Goal: Book appointment/travel/reservation

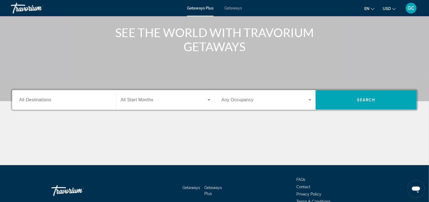
scroll to position [90, 0]
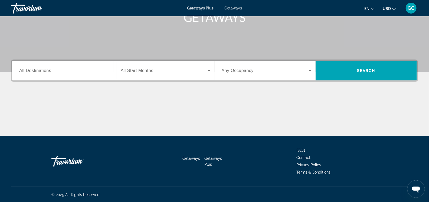
click at [139, 68] on span "All Start Months" at bounding box center [137, 70] width 33 height 5
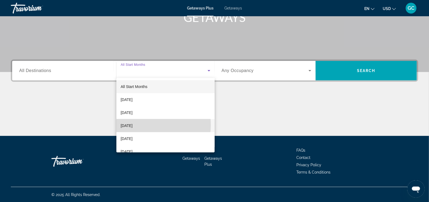
click at [133, 125] on span "[DATE]" at bounding box center [127, 125] width 12 height 7
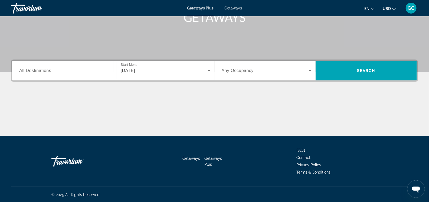
click at [257, 66] on div "Search widget" at bounding box center [267, 70] width 90 height 15
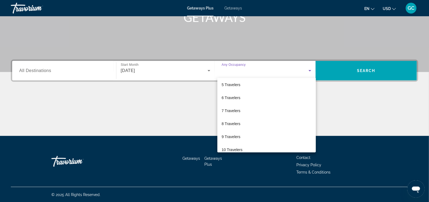
scroll to position [60, 0]
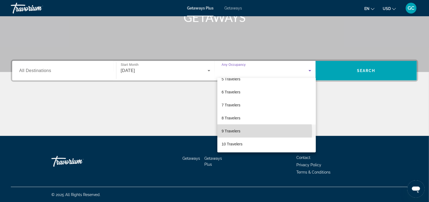
click at [245, 131] on mat-option "9 Travelers" at bounding box center [267, 131] width 99 height 13
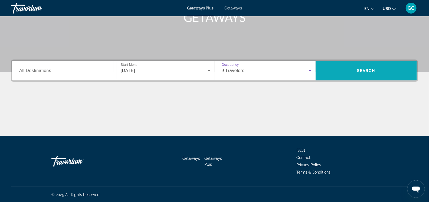
click at [346, 67] on span "Search" at bounding box center [366, 70] width 101 height 13
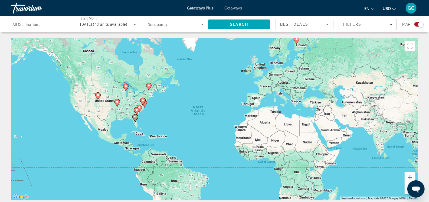
click at [52, 22] on input "Destination All Destinations" at bounding box center [40, 24] width 56 height 7
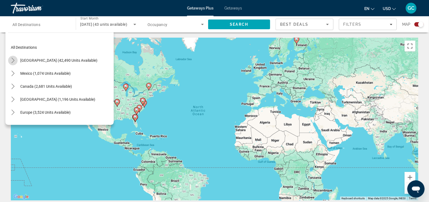
click at [14, 58] on icon "Toggle United States (42,490 units available) submenu" at bounding box center [12, 60] width 5 height 5
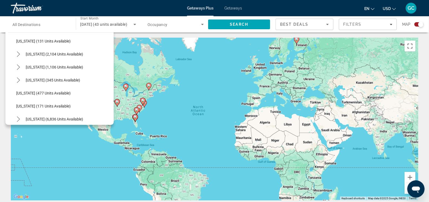
scroll to position [449, 0]
click at [19, 54] on icon "Toggle Texas (345 units available) submenu" at bounding box center [18, 53] width 5 height 5
click at [46, 76] on span "Select destination: Inland (333 units available)" at bounding box center [66, 79] width 95 height 13
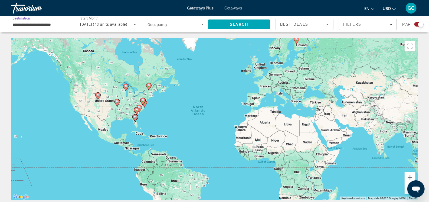
click at [178, 22] on span "Search widget" at bounding box center [175, 24] width 54 height 7
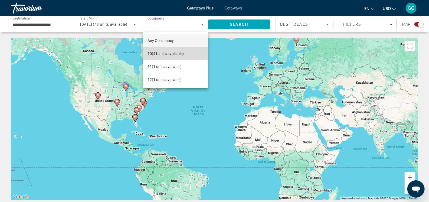
click at [177, 53] on span "10 (41 units available)" at bounding box center [166, 53] width 36 height 7
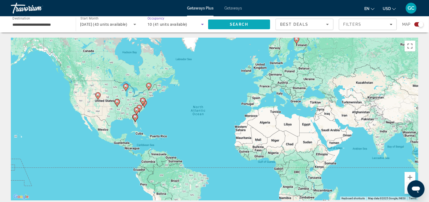
click at [227, 25] on span "Search" at bounding box center [239, 24] width 62 height 13
click at [59, 23] on input "**********" at bounding box center [40, 24] width 56 height 7
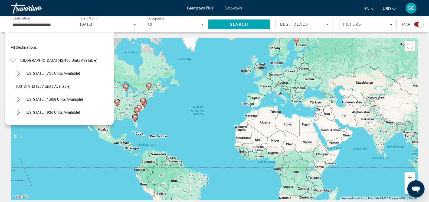
scroll to position [448, 0]
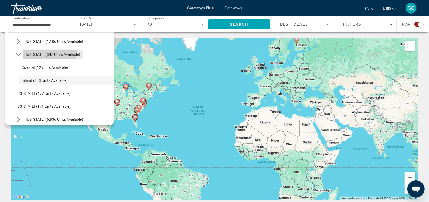
click at [49, 51] on span "Select destination: Texas (345 units available)" at bounding box center [53, 54] width 60 height 13
type input "**********"
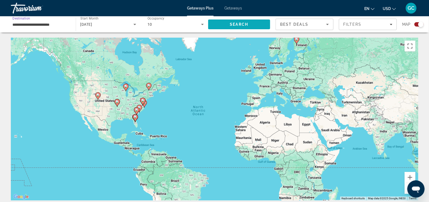
click at [245, 24] on span "Search" at bounding box center [239, 24] width 18 height 4
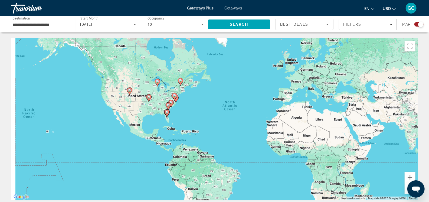
drag, startPoint x: 105, startPoint y: 126, endPoint x: 142, endPoint y: 121, distance: 37.5
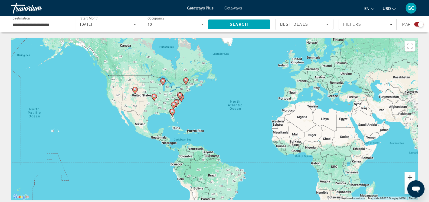
click at [414, 177] on button "Zoom in" at bounding box center [410, 177] width 11 height 11
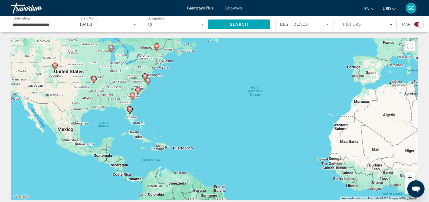
click at [414, 177] on button "Zoom in" at bounding box center [410, 177] width 11 height 11
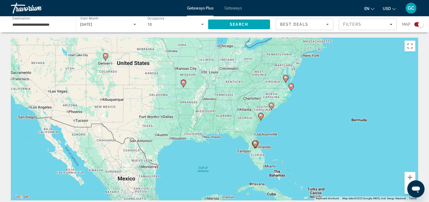
drag, startPoint x: 99, startPoint y: 96, endPoint x: 257, endPoint y: 123, distance: 160.8
click at [304, 132] on div "To activate drag with keyboard, press Alt + Enter. Once in keyboard drag state,…" at bounding box center [215, 119] width 408 height 163
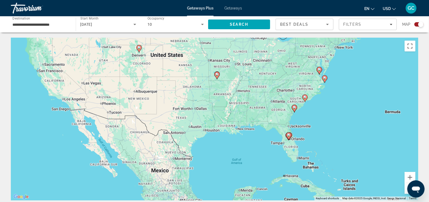
drag, startPoint x: 123, startPoint y: 125, endPoint x: 160, endPoint y: 119, distance: 37.7
click at [160, 119] on div "To activate drag with keyboard, press Alt + Enter. Once in keyboard drag state,…" at bounding box center [215, 119] width 408 height 163
click at [409, 176] on button "Zoom in" at bounding box center [410, 177] width 11 height 11
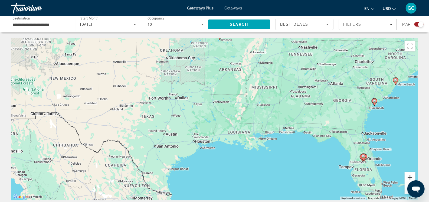
click at [409, 176] on button "Zoom in" at bounding box center [410, 177] width 11 height 11
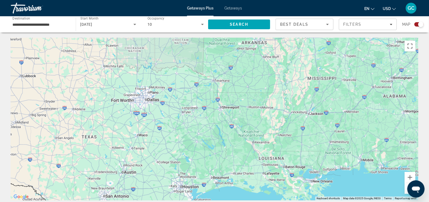
drag, startPoint x: 157, startPoint y: 105, endPoint x: 160, endPoint y: 115, distance: 9.7
click at [160, 115] on div "To activate drag with keyboard, press Alt + Enter. Once in keyboard drag state,…" at bounding box center [215, 119] width 408 height 163
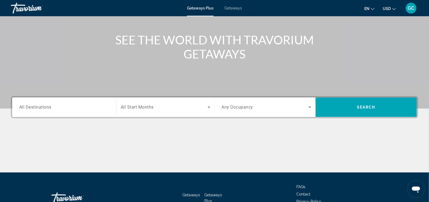
click at [65, 106] on input "Destination All Destinations" at bounding box center [64, 107] width 90 height 7
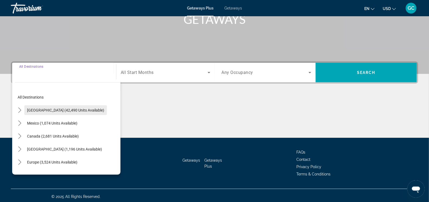
scroll to position [90, 0]
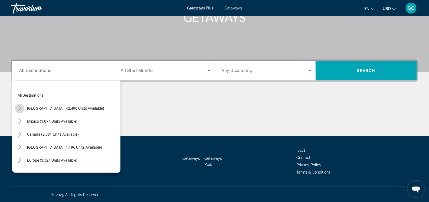
click at [20, 108] on icon "Toggle United States (42,490 units available) submenu" at bounding box center [19, 108] width 5 height 5
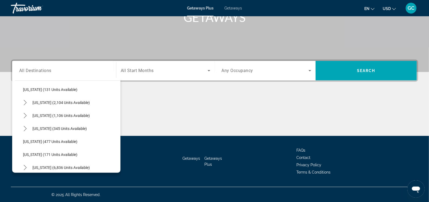
scroll to position [449, 0]
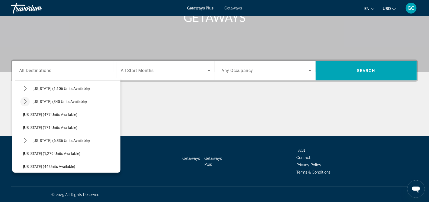
click at [27, 102] on icon "Toggle Texas (345 units available) submenu" at bounding box center [24, 101] width 5 height 5
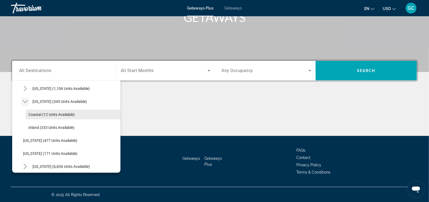
click at [50, 115] on span "Coastal (12 units available)" at bounding box center [51, 114] width 46 height 4
type input "**********"
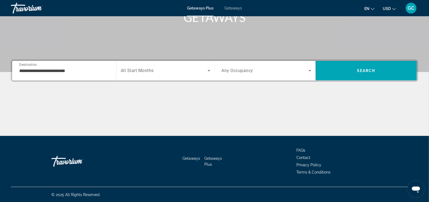
click at [151, 62] on div "Start Month All Start Months" at bounding box center [165, 71] width 99 height 20
click at [152, 67] on span "Search widget" at bounding box center [164, 70] width 87 height 7
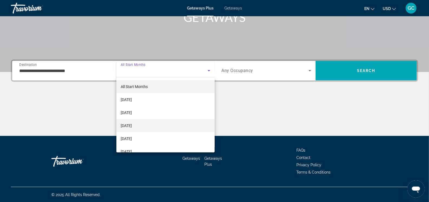
click at [132, 126] on span "[DATE]" at bounding box center [126, 125] width 11 height 7
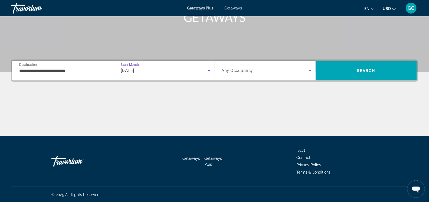
click at [247, 76] on div "Search widget" at bounding box center [267, 70] width 90 height 15
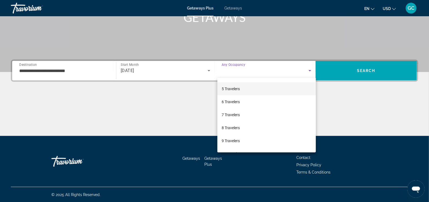
scroll to position [60, 0]
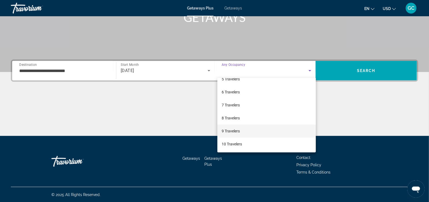
click at [234, 131] on span "9 Travelers" at bounding box center [231, 131] width 18 height 7
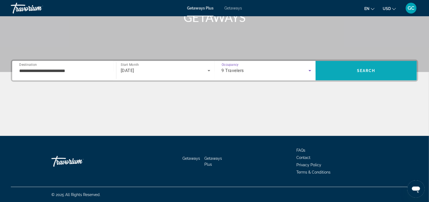
click at [344, 67] on span "Search" at bounding box center [366, 70] width 101 height 13
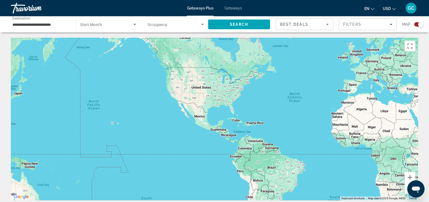
drag, startPoint x: 133, startPoint y: 105, endPoint x: 232, endPoint y: 92, distance: 99.2
click at [232, 92] on div "Main content" at bounding box center [215, 119] width 408 height 163
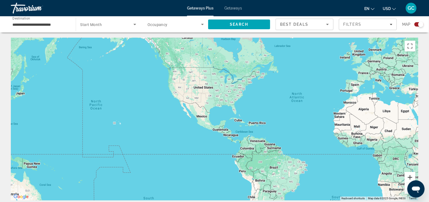
click at [410, 177] on button "Zoom in" at bounding box center [410, 177] width 11 height 11
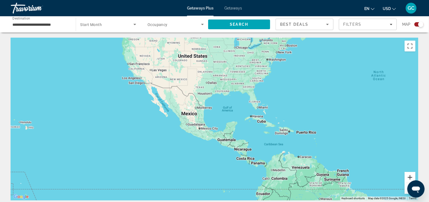
click at [410, 177] on button "Zoom in" at bounding box center [410, 177] width 11 height 11
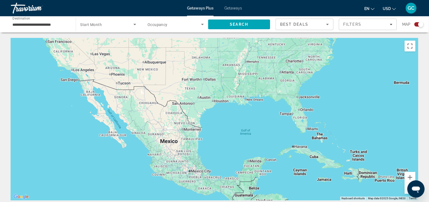
drag, startPoint x: 223, startPoint y: 95, endPoint x: 232, endPoint y: 119, distance: 25.6
click at [226, 114] on div "Main content" at bounding box center [215, 119] width 408 height 163
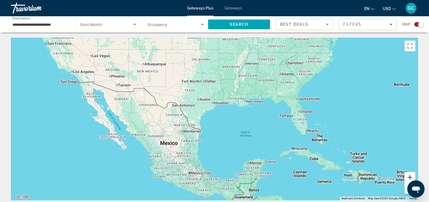
click at [412, 176] on button "Zoom in" at bounding box center [410, 177] width 11 height 11
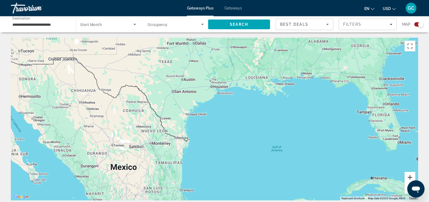
click at [412, 176] on button "Zoom in" at bounding box center [410, 177] width 11 height 11
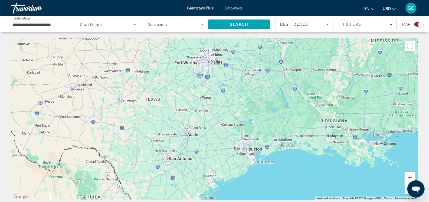
drag, startPoint x: 188, startPoint y: 53, endPoint x: 226, endPoint y: 154, distance: 108.4
click at [226, 154] on div "Main content" at bounding box center [215, 119] width 408 height 163
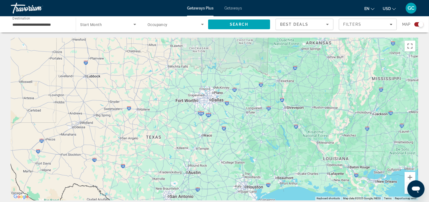
drag, startPoint x: 196, startPoint y: 143, endPoint x: 196, endPoint y: 147, distance: 3.3
click at [196, 147] on div "Main content" at bounding box center [215, 119] width 408 height 163
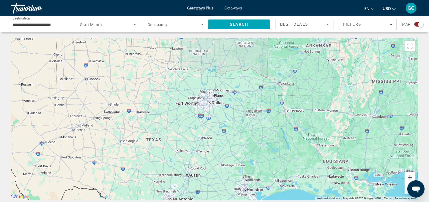
click at [413, 175] on button "Zoom in" at bounding box center [410, 177] width 11 height 11
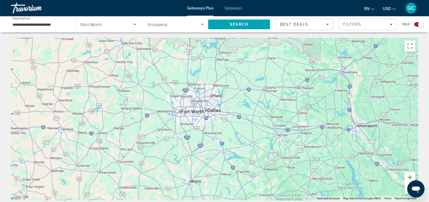
drag, startPoint x: 263, startPoint y: 100, endPoint x: 261, endPoint y: 122, distance: 21.7
click at [262, 122] on div "Main content" at bounding box center [215, 119] width 408 height 163
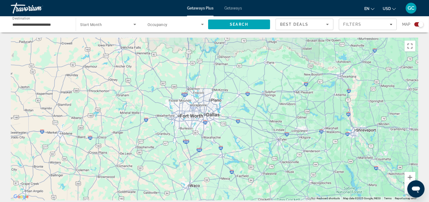
click at [89, 23] on span "Start Month" at bounding box center [91, 24] width 22 height 4
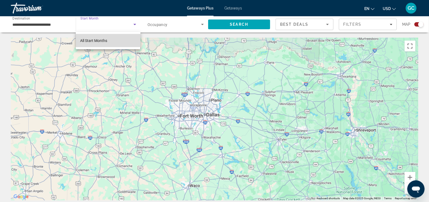
click at [93, 40] on span "All Start Months" at bounding box center [93, 40] width 27 height 4
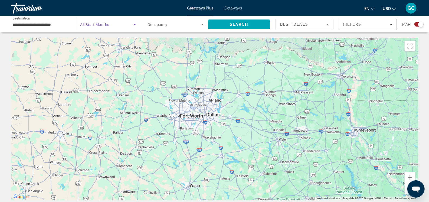
click at [114, 23] on span "Search widget" at bounding box center [106, 24] width 53 height 7
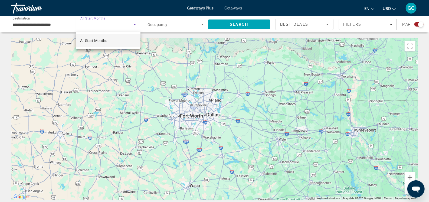
click at [170, 21] on div at bounding box center [214, 101] width 429 height 202
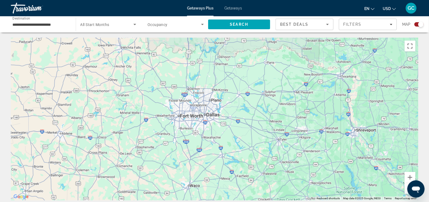
click at [176, 28] on div "Search widget" at bounding box center [176, 24] width 56 height 15
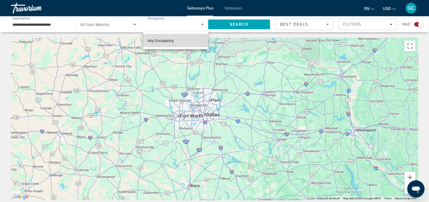
drag, startPoint x: 169, startPoint y: 39, endPoint x: 86, endPoint y: 27, distance: 83.4
click at [167, 38] on span "Any Occupancy" at bounding box center [161, 40] width 26 height 4
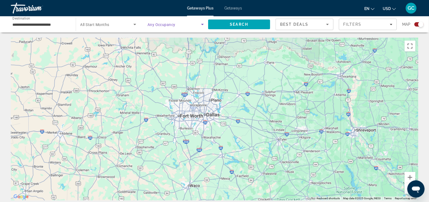
click at [60, 21] on input "**********" at bounding box center [40, 24] width 56 height 7
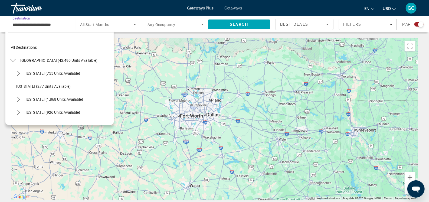
scroll to position [435, 0]
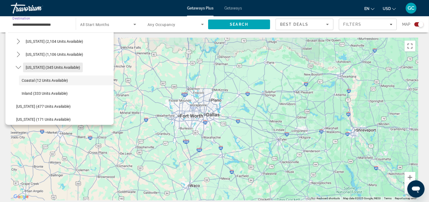
click at [36, 63] on span "Select destination: Texas (345 units available)" at bounding box center [53, 67] width 60 height 13
type input "**********"
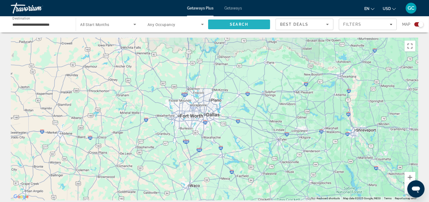
click at [257, 25] on span "Search" at bounding box center [239, 24] width 62 height 13
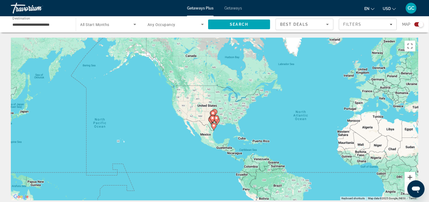
click at [408, 179] on button "Zoom in" at bounding box center [410, 177] width 11 height 11
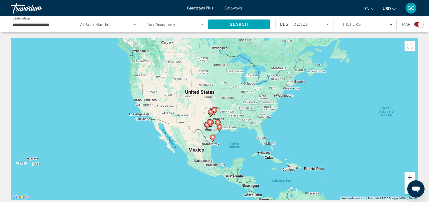
click at [411, 177] on button "Zoom in" at bounding box center [410, 177] width 11 height 11
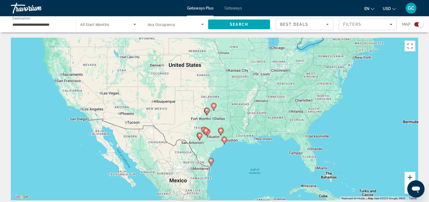
click at [411, 177] on button "Zoom in" at bounding box center [410, 177] width 11 height 11
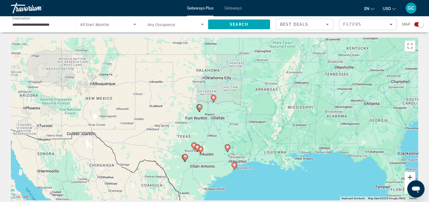
click at [411, 177] on button "Zoom in" at bounding box center [410, 177] width 11 height 11
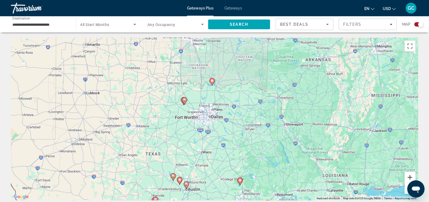
click at [411, 177] on button "Zoom in" at bounding box center [410, 177] width 11 height 11
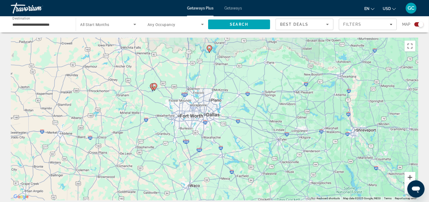
click at [411, 177] on button "Zoom in" at bounding box center [410, 177] width 11 height 11
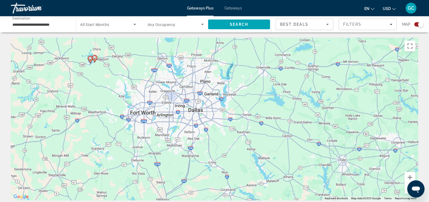
drag, startPoint x: 173, startPoint y: 92, endPoint x: 175, endPoint y: 88, distance: 3.9
click at [175, 90] on div "To activate drag with keyboard, press Alt + Enter. Once in keyboard drag state,…" at bounding box center [215, 119] width 408 height 163
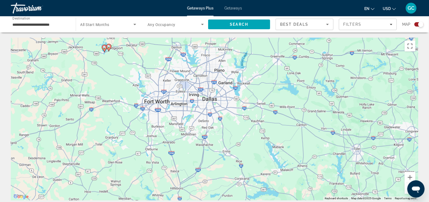
click at [232, 7] on span "Getaways" at bounding box center [234, 8] width 18 height 4
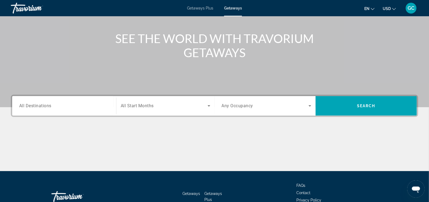
scroll to position [90, 0]
